Goal: Task Accomplishment & Management: Complete application form

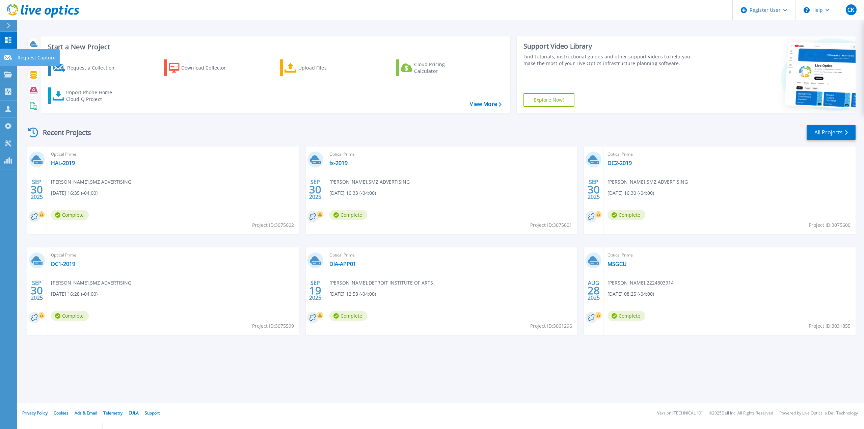
click at [8, 62] on link "Request Capture Request Capture" at bounding box center [8, 57] width 17 height 17
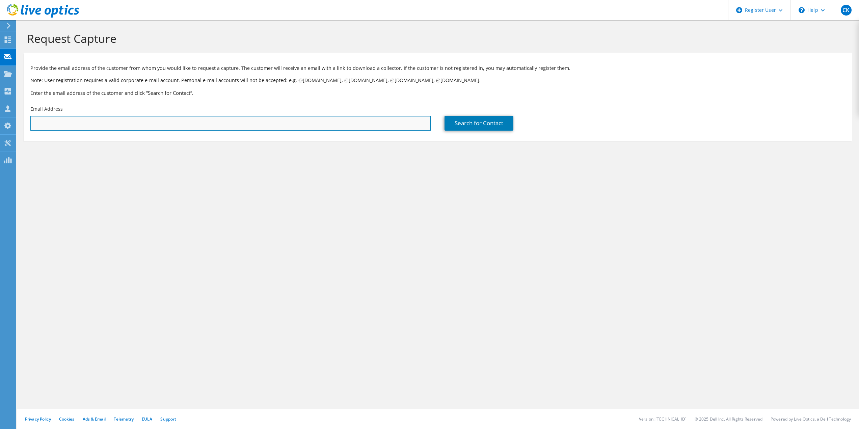
click at [197, 127] on input "text" at bounding box center [230, 123] width 401 height 15
paste input "[EMAIL_ADDRESS][DOMAIN_NAME]"
type input "[EMAIL_ADDRESS][DOMAIN_NAME]"
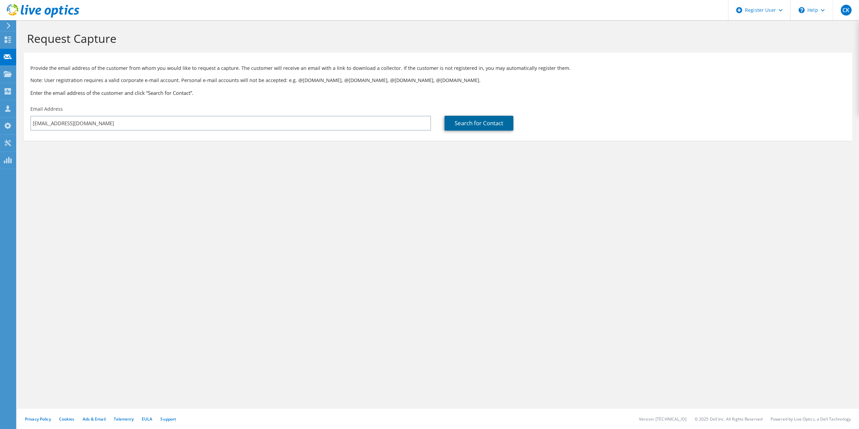
click at [490, 123] on link "Search for Contact" at bounding box center [479, 123] width 69 height 15
type input "HA AUTOMOTIVE"
type input "[PERSON_NAME]"
type input "[GEOGRAPHIC_DATA]"
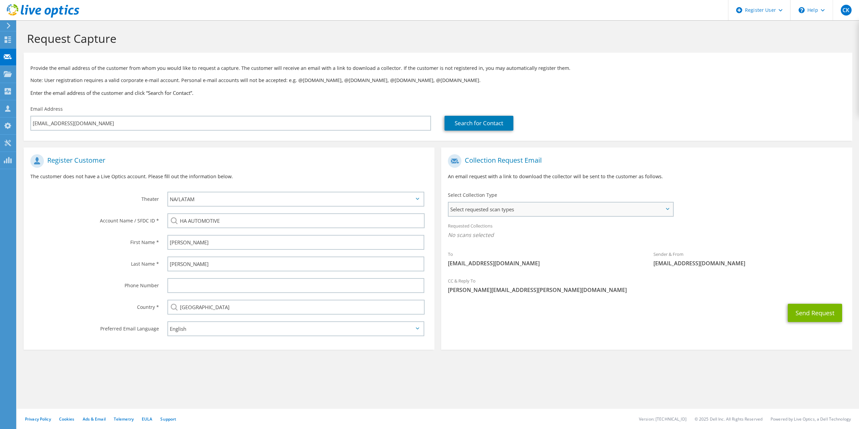
click at [599, 211] on span "Select requested scan types" at bounding box center [561, 210] width 224 height 14
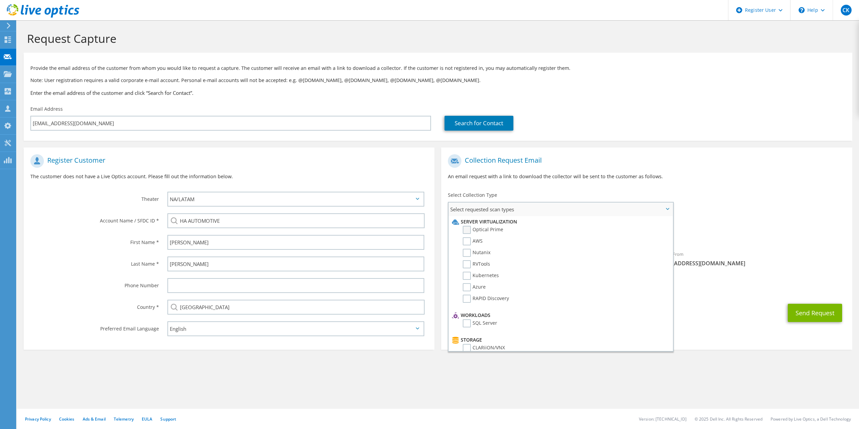
click at [465, 231] on label "Optical Prime" at bounding box center [483, 230] width 41 height 8
click at [0, 0] on input "Optical Prime" at bounding box center [0, 0] width 0 height 0
click at [762, 206] on div "To [EMAIL_ADDRESS][DOMAIN_NAME] Sender & From [EMAIL_ADDRESS][DOMAIN_NAME]" at bounding box center [646, 213] width 411 height 125
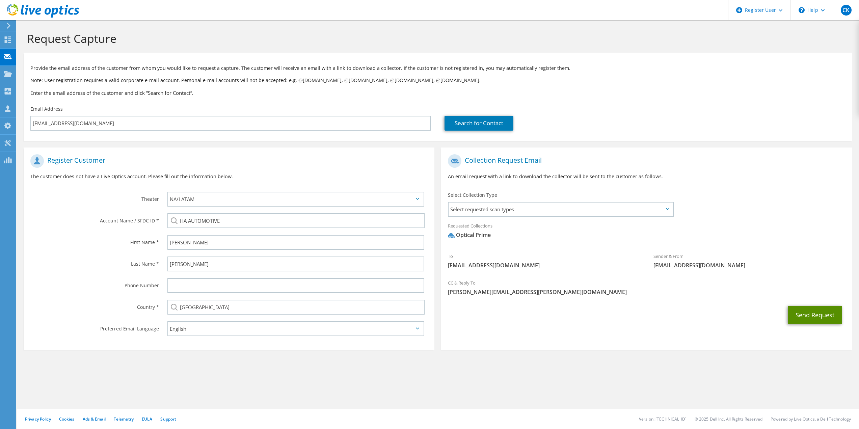
click at [816, 309] on button "Send Request" at bounding box center [815, 315] width 54 height 18
